Goal: Find specific page/section: Find specific page/section

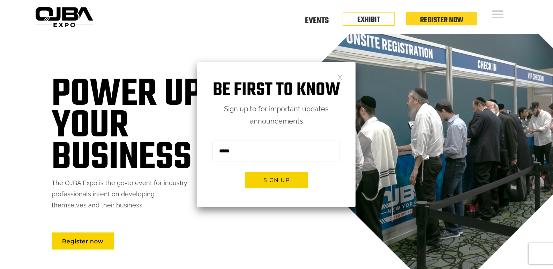
click at [341, 76] on link at bounding box center [340, 77] width 6 height 6
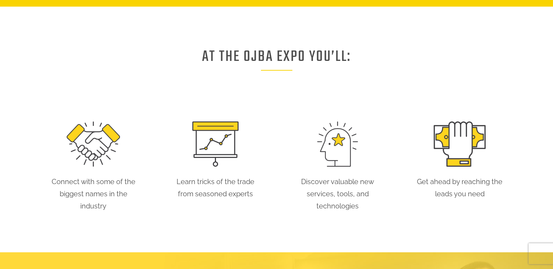
scroll to position [46, 0]
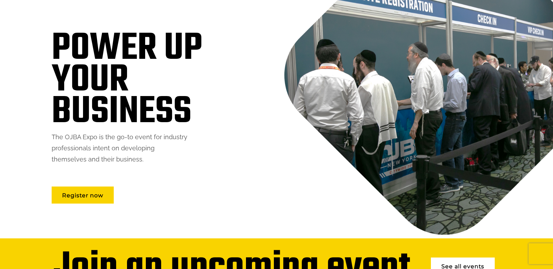
drag, startPoint x: 551, startPoint y: 45, endPoint x: 553, endPoint y: 0, distance: 45.0
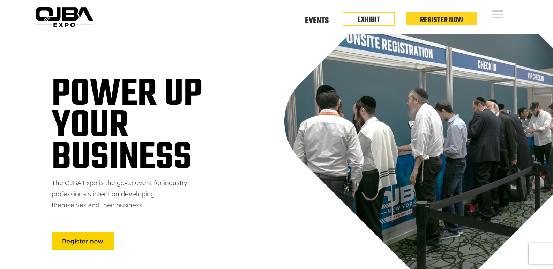
scroll to position [0, 0]
click at [376, 12] on link "EXHIBIT" at bounding box center [368, 18] width 23 height 12
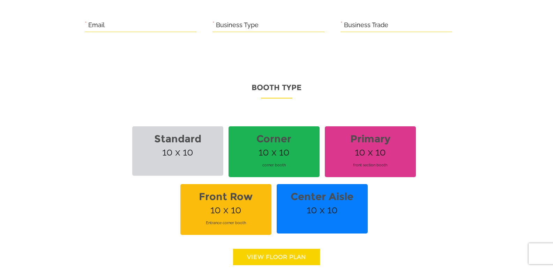
scroll to position [627, 0]
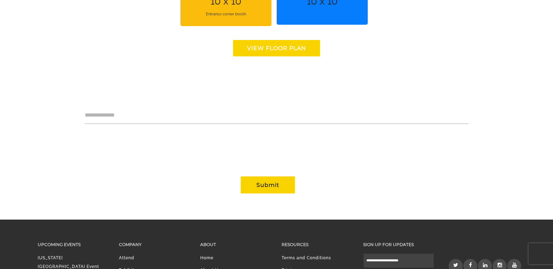
click at [273, 50] on link "View floor Plan" at bounding box center [276, 48] width 87 height 16
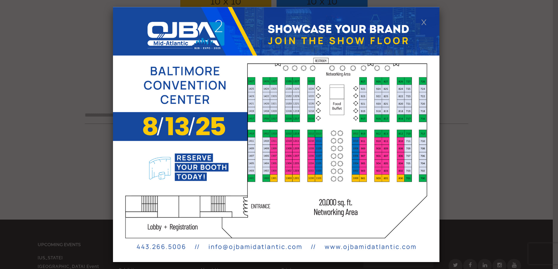
click at [480, 74] on div at bounding box center [279, 134] width 558 height 269
